Goal: Task Accomplishment & Management: Use online tool/utility

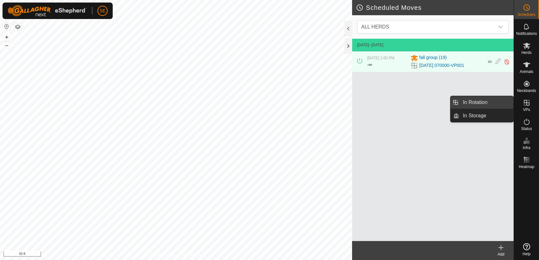
drag, startPoint x: 527, startPoint y: 105, endPoint x: 487, endPoint y: 107, distance: 39.4
click at [514, 107] on es-menu-bar "Schedules Notifications Herds Animals Neckbands VPs Status Infra Heatmap Help I…" at bounding box center [526, 130] width 25 height 260
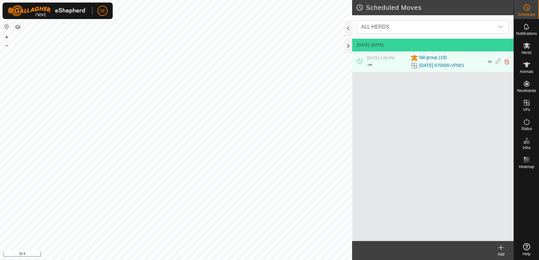
click at [487, 107] on div "[DATE] - [DATE] [DATE] 1:00 PM - ∞ fall group [PHONE_NUMBER][DATE] 070000-VP001…" at bounding box center [433, 140] width 162 height 202
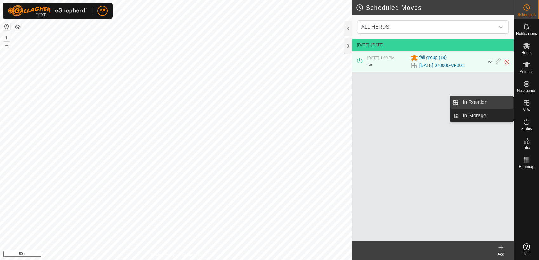
click at [489, 102] on link "In Rotation" at bounding box center [486, 102] width 54 height 13
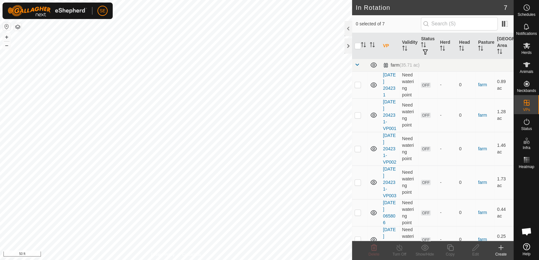
scroll to position [45, 0]
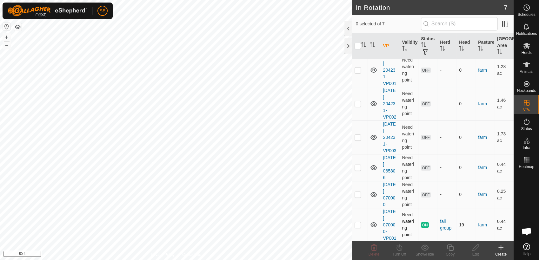
click at [357, 224] on p-checkbox at bounding box center [358, 224] width 6 height 5
checkbox input "true"
click at [452, 248] on icon at bounding box center [450, 248] width 8 height 8
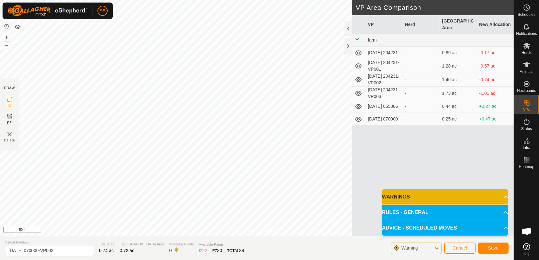
click at [244, 0] on html "SE Schedules Notifications Herds Animals Neckbands VPs Status Infra Heatmap Hel…" at bounding box center [269, 130] width 539 height 260
click at [498, 247] on span "Save" at bounding box center [493, 248] width 11 height 5
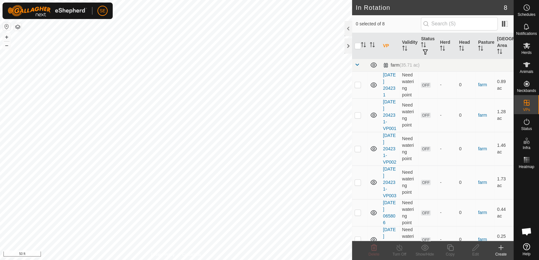
drag, startPoint x: 527, startPoint y: 105, endPoint x: 526, endPoint y: 48, distance: 57.8
click at [527, 46] on icon at bounding box center [526, 46] width 7 height 6
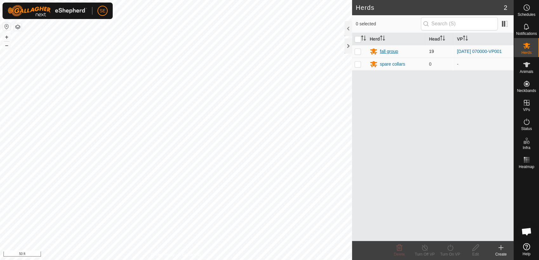
click at [392, 52] on div "fall group" at bounding box center [389, 51] width 18 height 7
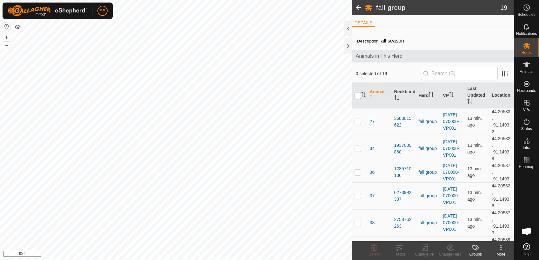
click at [356, 95] on input "checkbox" at bounding box center [358, 96] width 6 height 6
checkbox input "true"
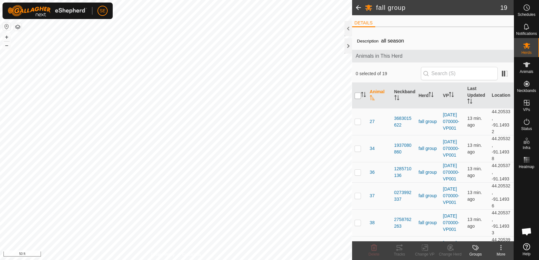
checkbox input "true"
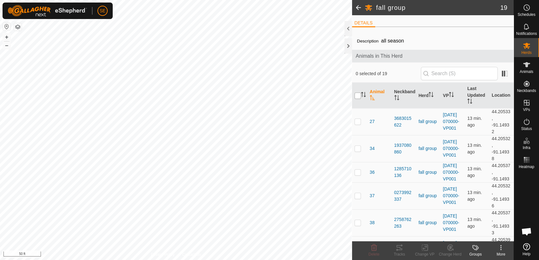
checkbox input "true"
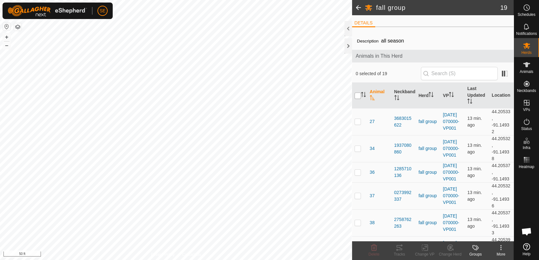
checkbox input "true"
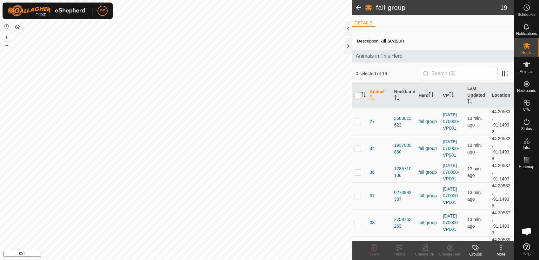
checkbox input "true"
click at [425, 248] on icon at bounding box center [425, 248] width 8 height 8
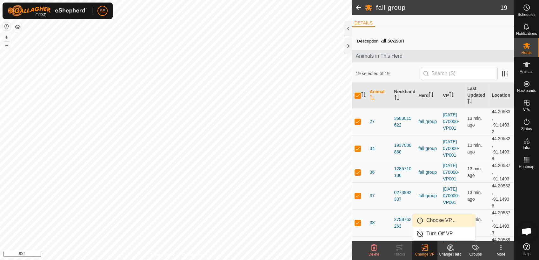
click at [432, 220] on link "Choose VP..." at bounding box center [443, 220] width 63 height 13
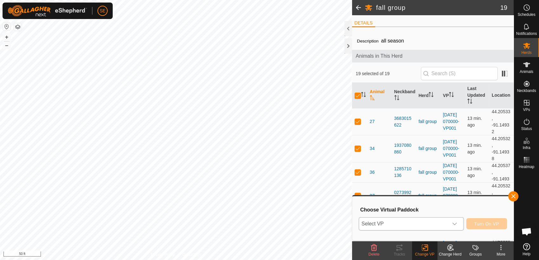
click at [422, 223] on span "Select VP" at bounding box center [403, 224] width 89 height 13
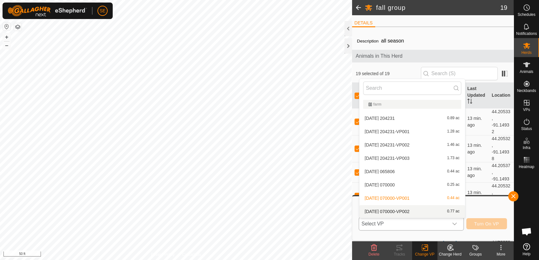
click at [416, 209] on li "[DATE] 070000-VP002 0.77 ac" at bounding box center [412, 211] width 106 height 13
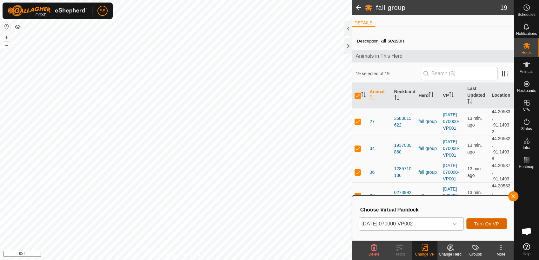
click at [484, 222] on span "Turn On VP" at bounding box center [486, 224] width 25 height 5
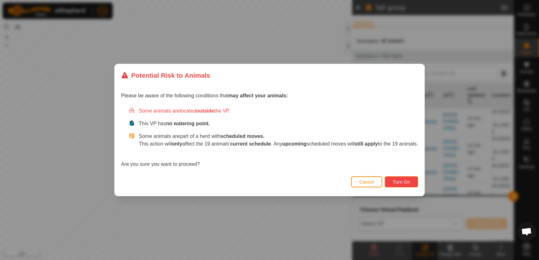
click at [400, 182] on span "Turn On" at bounding box center [401, 182] width 17 height 5
